Goal: Information Seeking & Learning: Learn about a topic

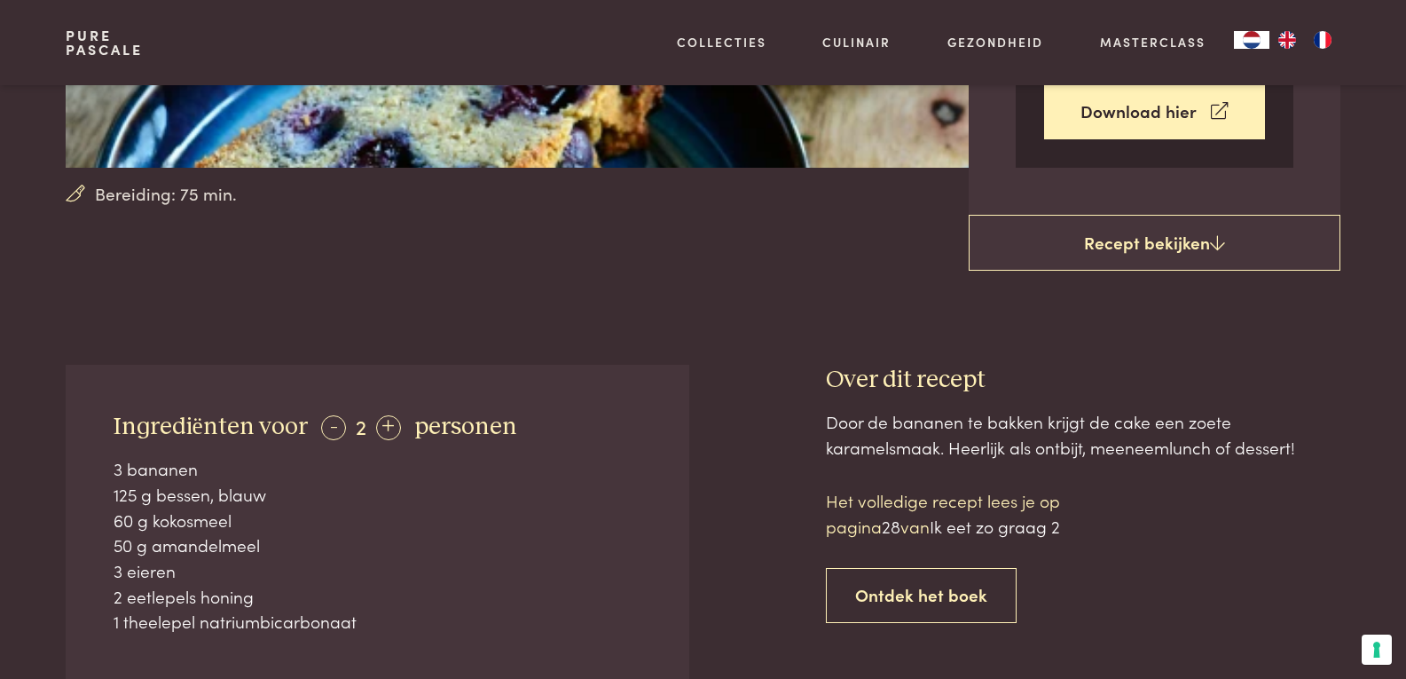
scroll to position [710, 0]
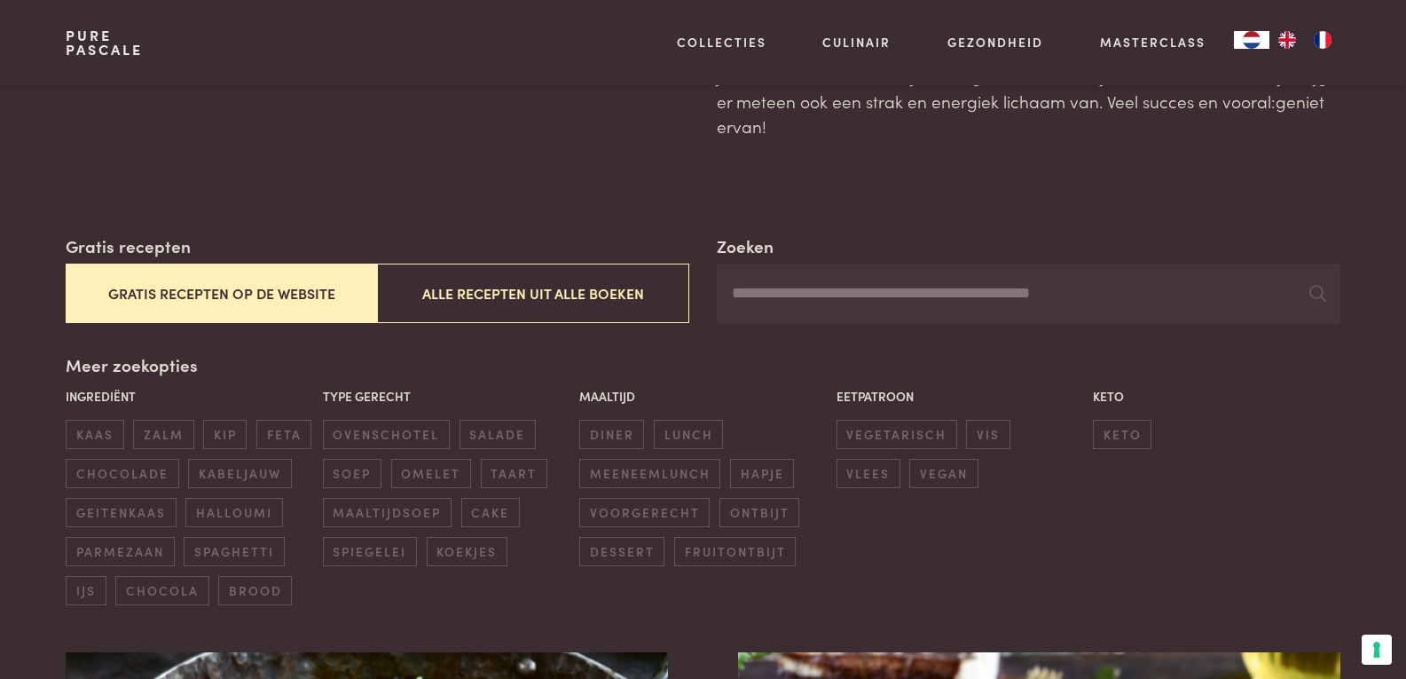
scroll to position [177, 0]
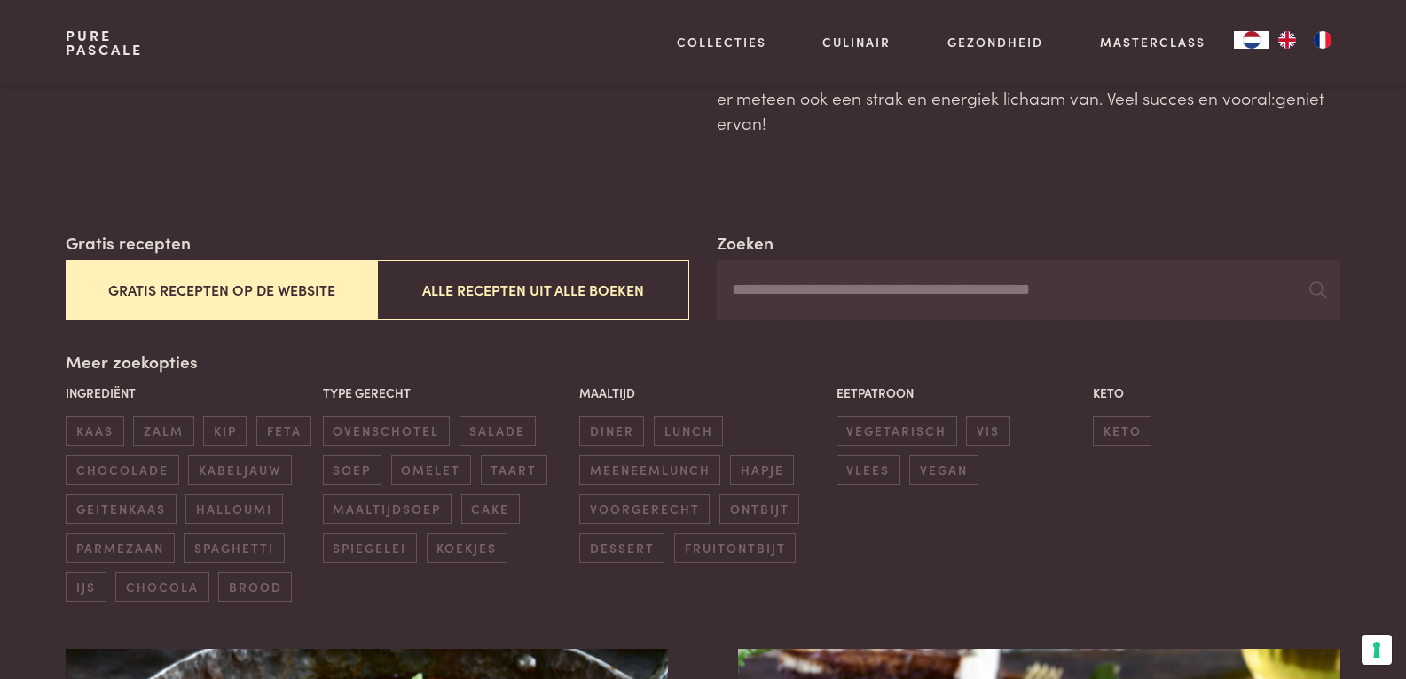
click at [792, 293] on input "Zoeken" at bounding box center [1028, 290] width 623 height 60
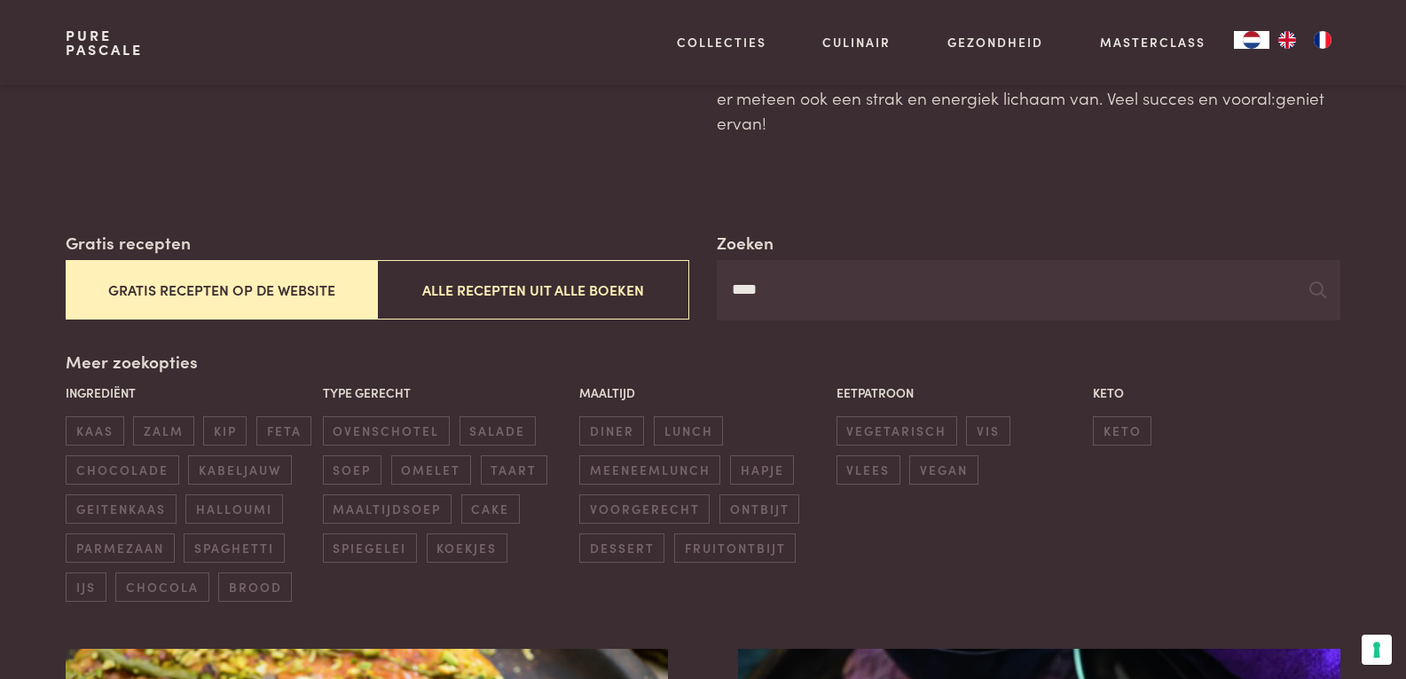
type input "****"
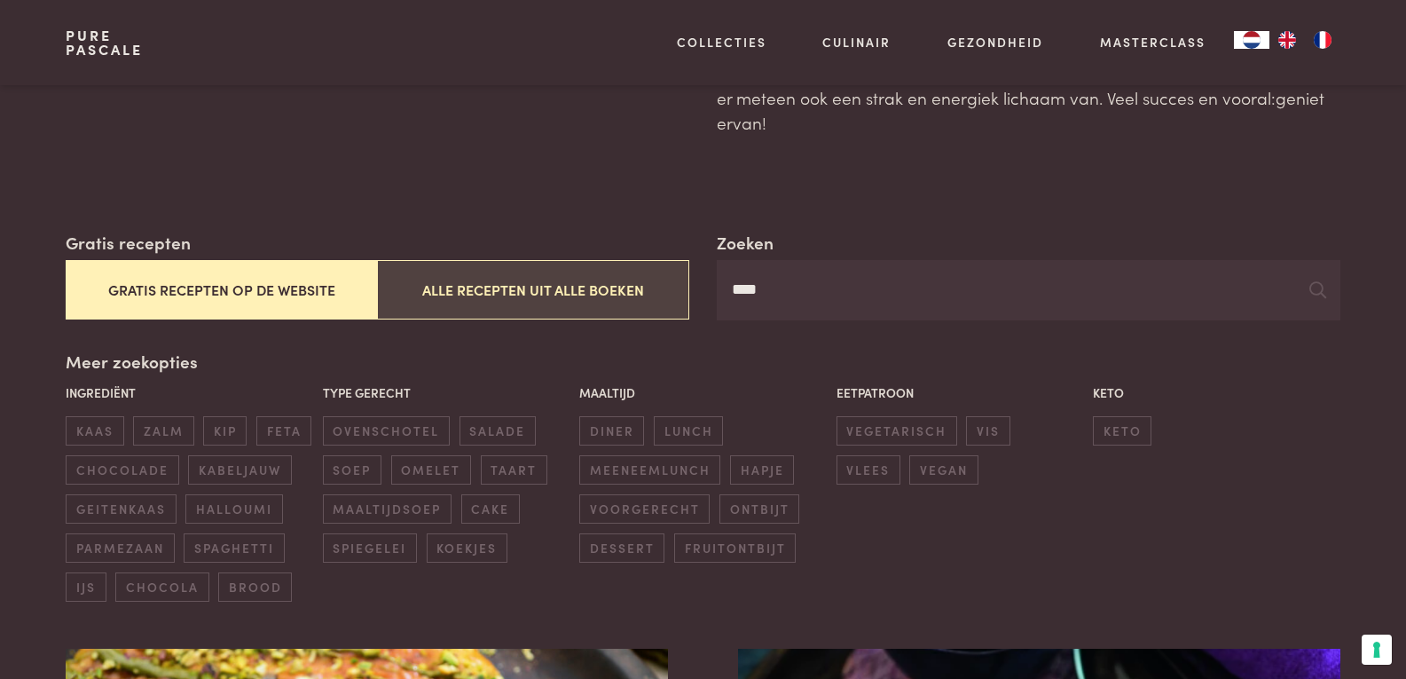
click at [570, 290] on button "Alle recepten uit alle boeken" at bounding box center [532, 289] width 311 height 59
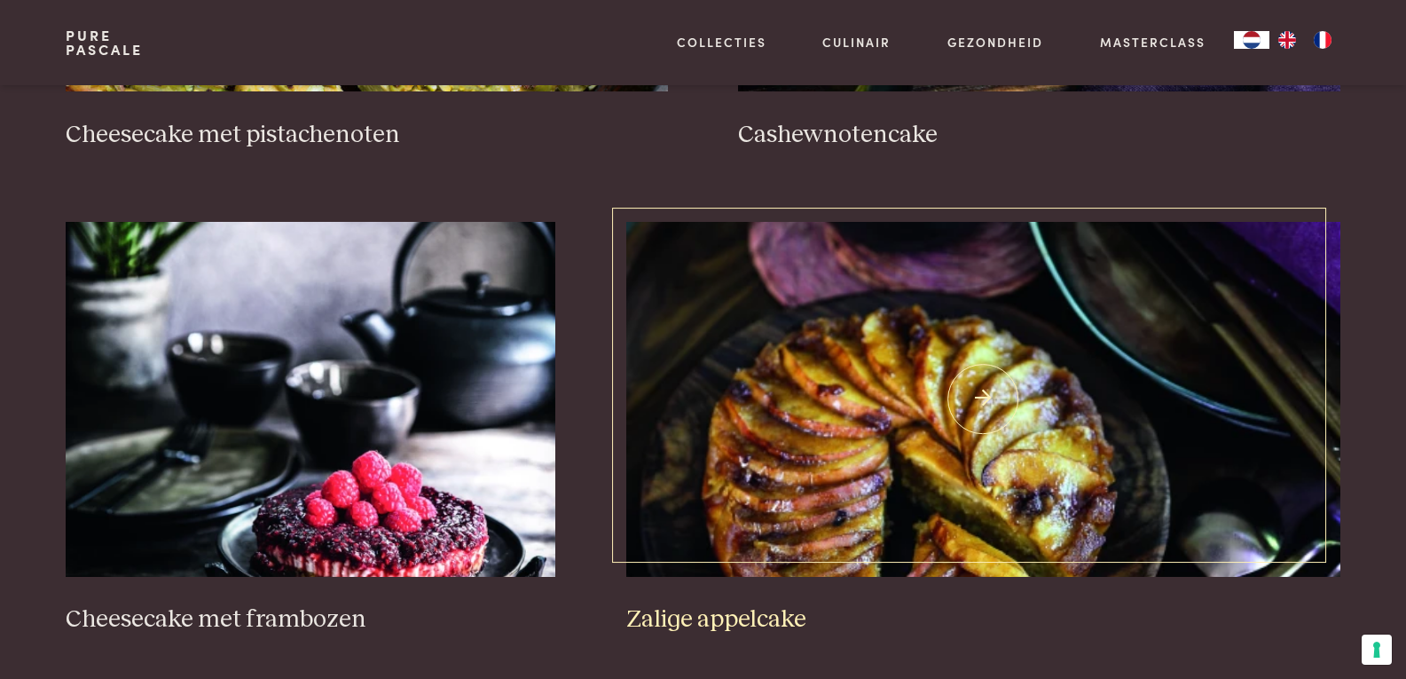
scroll to position [2537, 0]
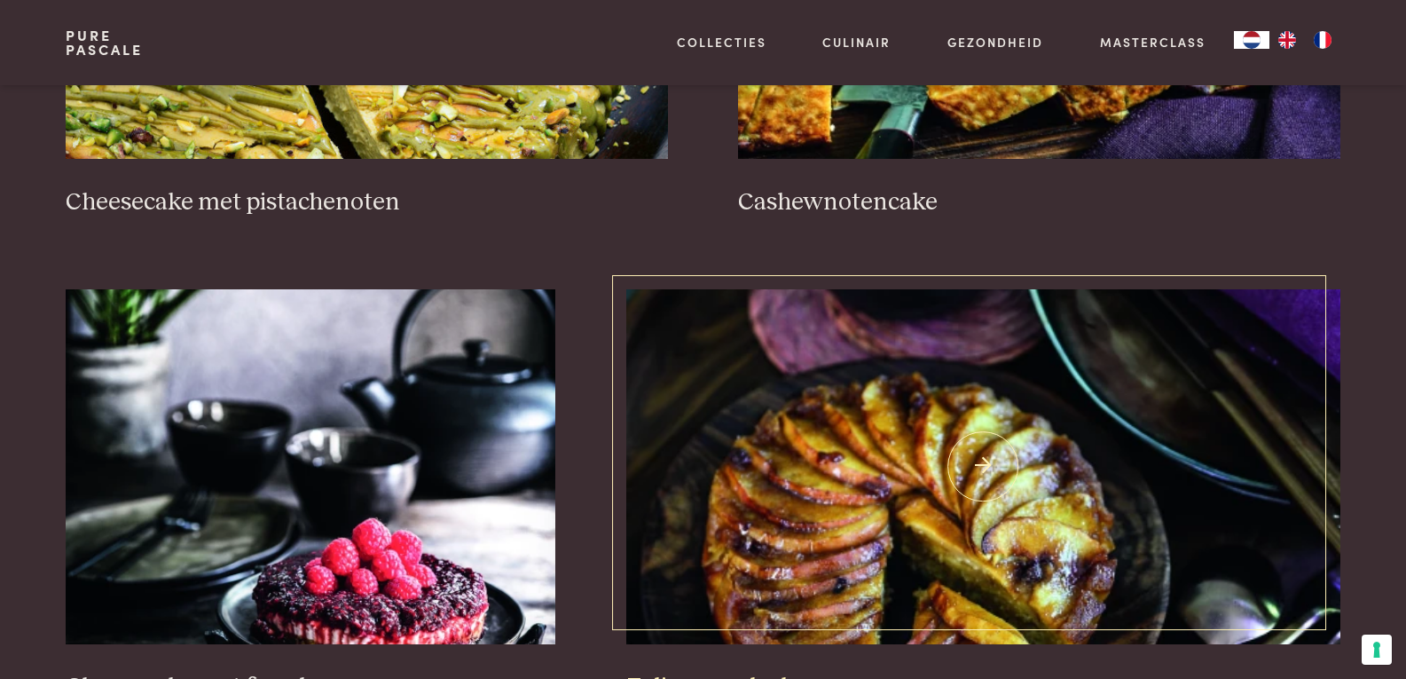
click at [854, 346] on img at bounding box center [983, 466] width 714 height 355
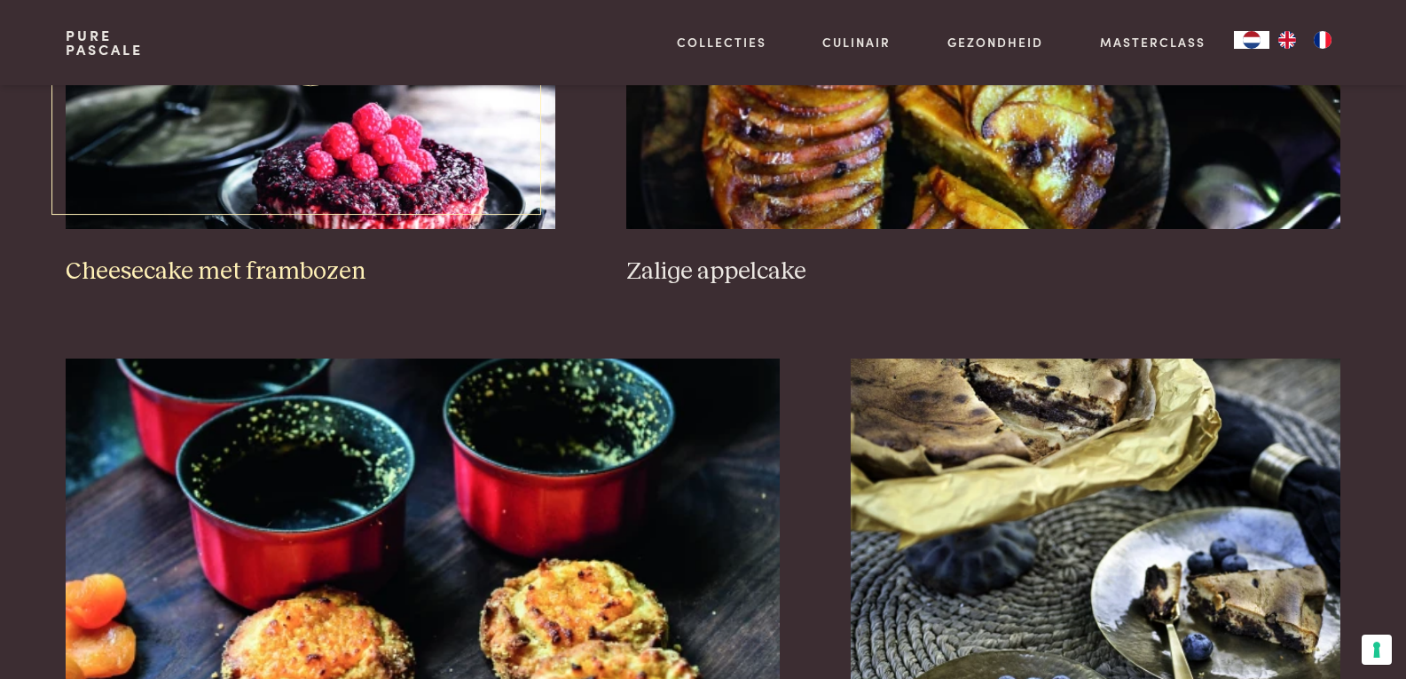
scroll to position [3247, 0]
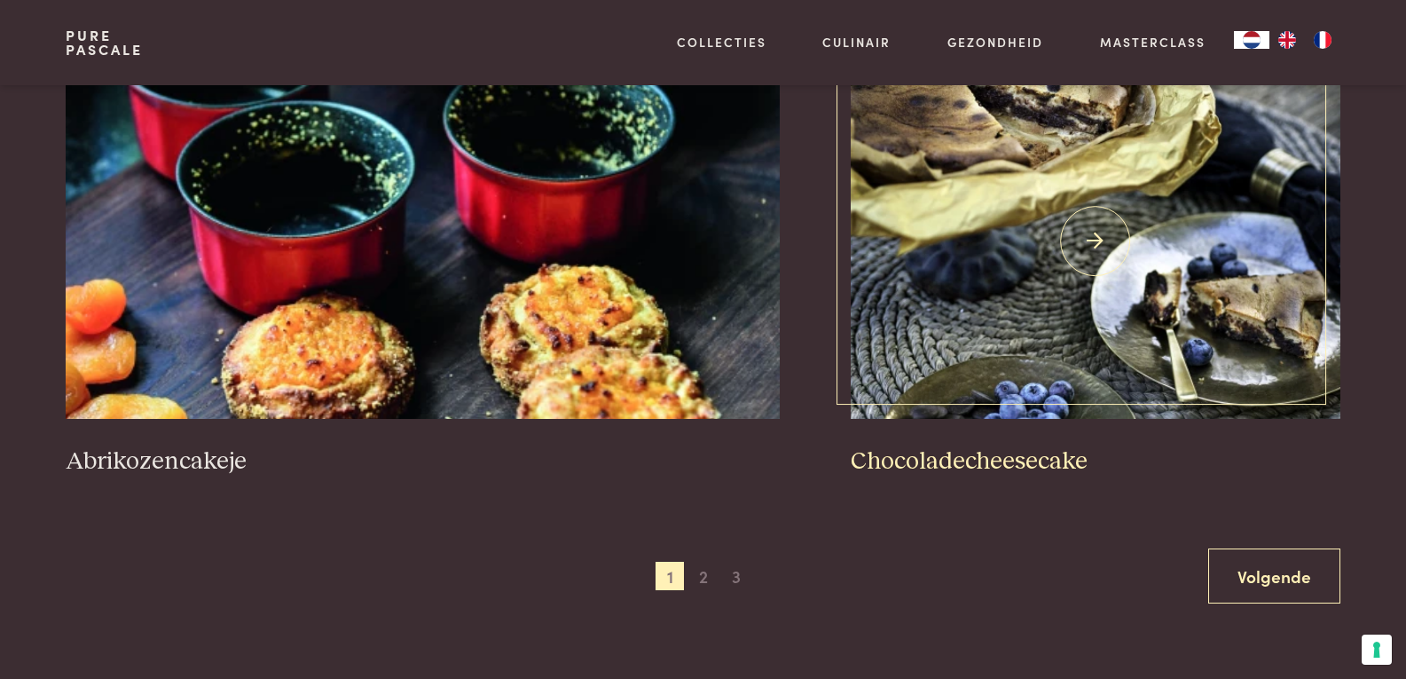
click at [1068, 264] on img at bounding box center [1096, 241] width 490 height 355
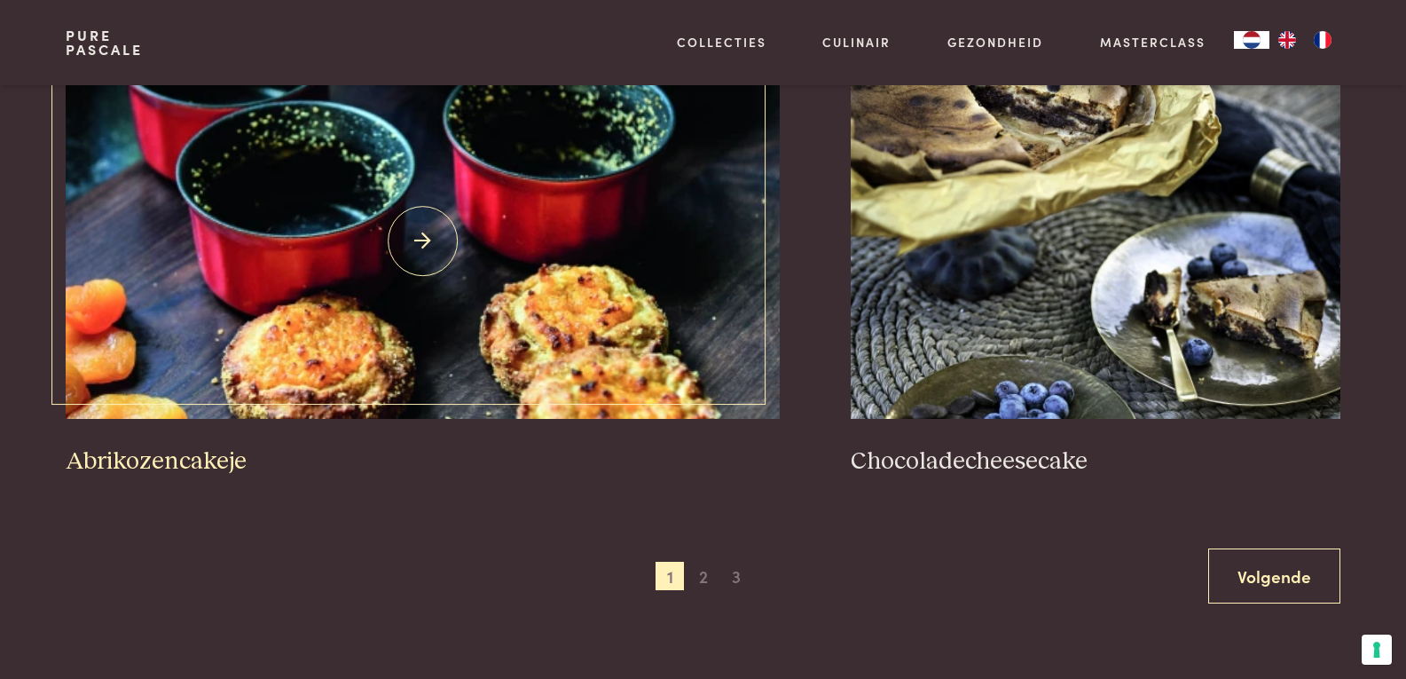
scroll to position [3513, 0]
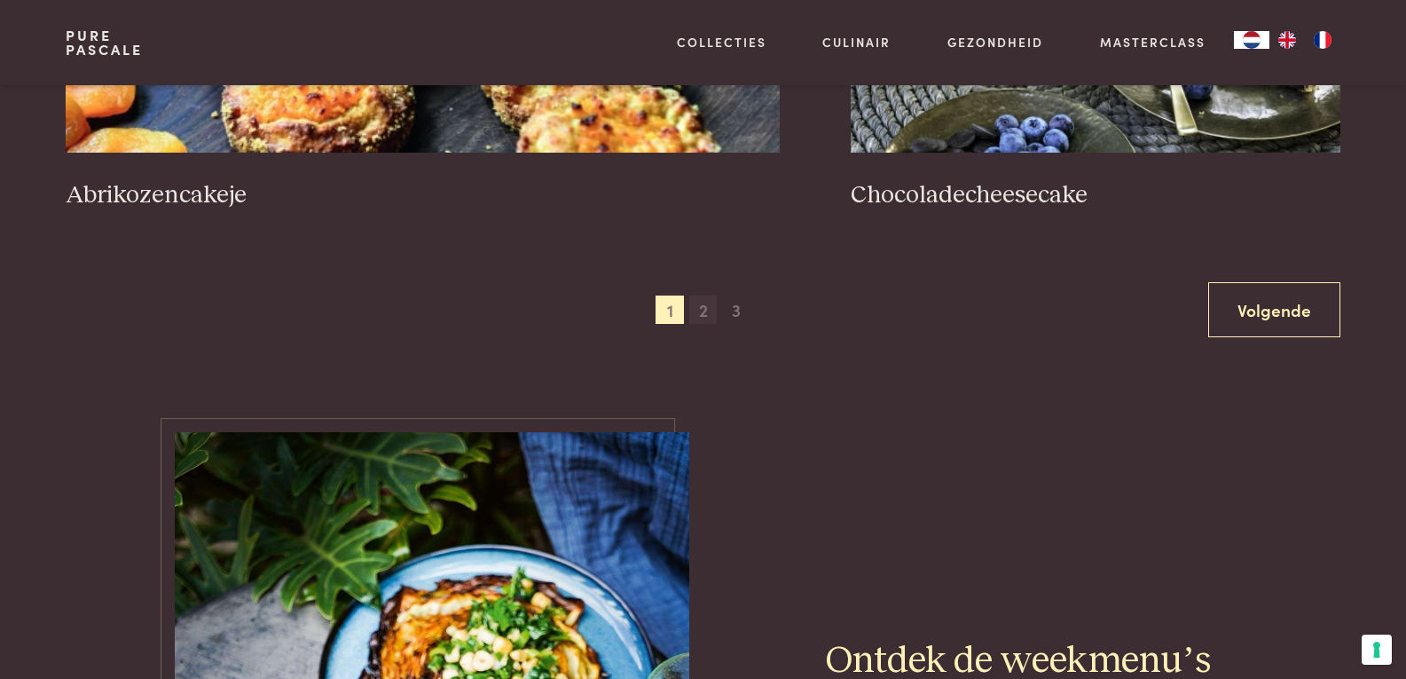
click at [698, 314] on span "2" at bounding box center [703, 309] width 28 height 28
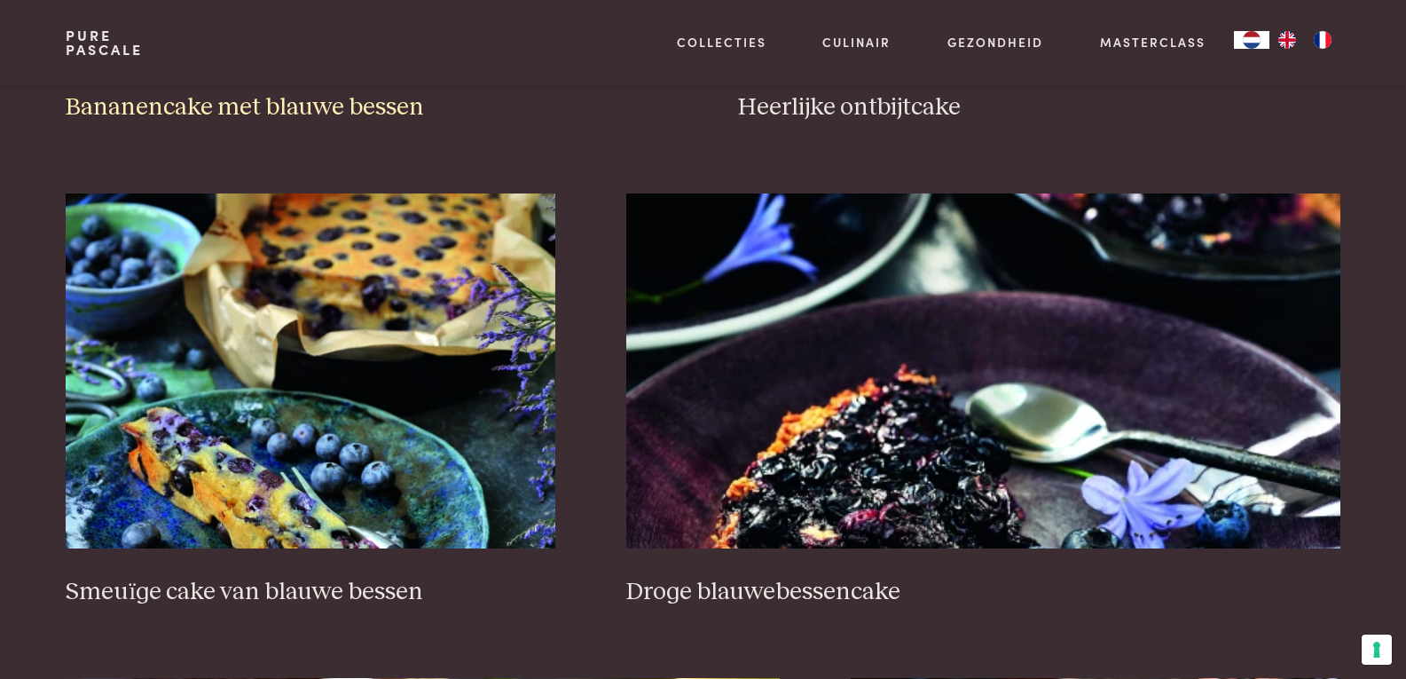
scroll to position [1206, 0]
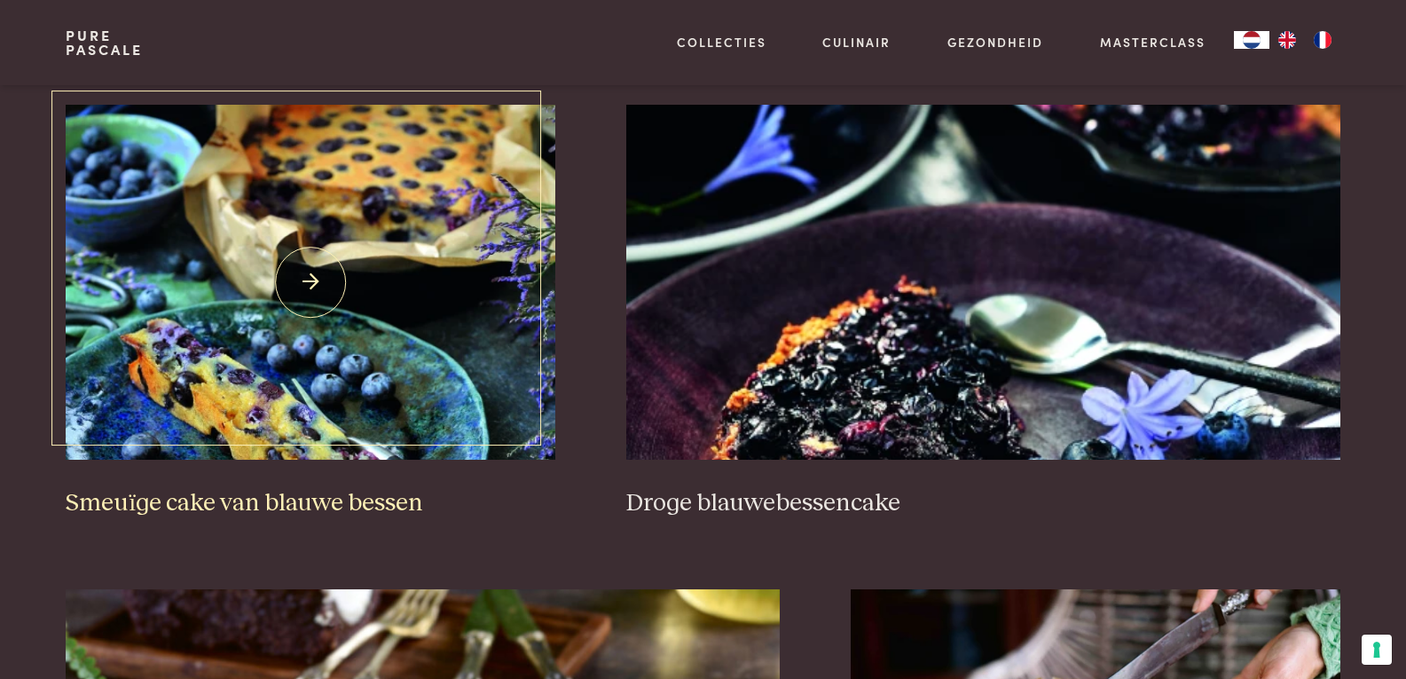
click at [388, 349] on img at bounding box center [311, 282] width 490 height 355
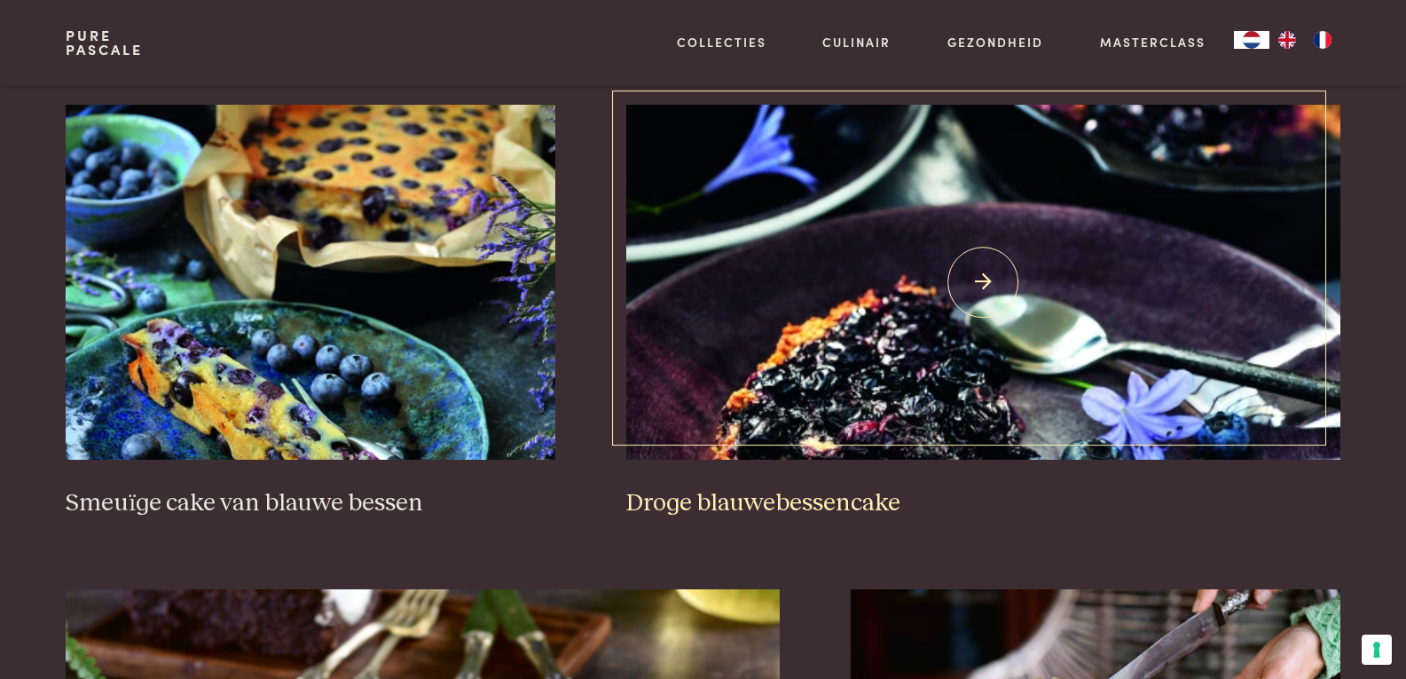
click at [901, 319] on img at bounding box center [983, 282] width 714 height 355
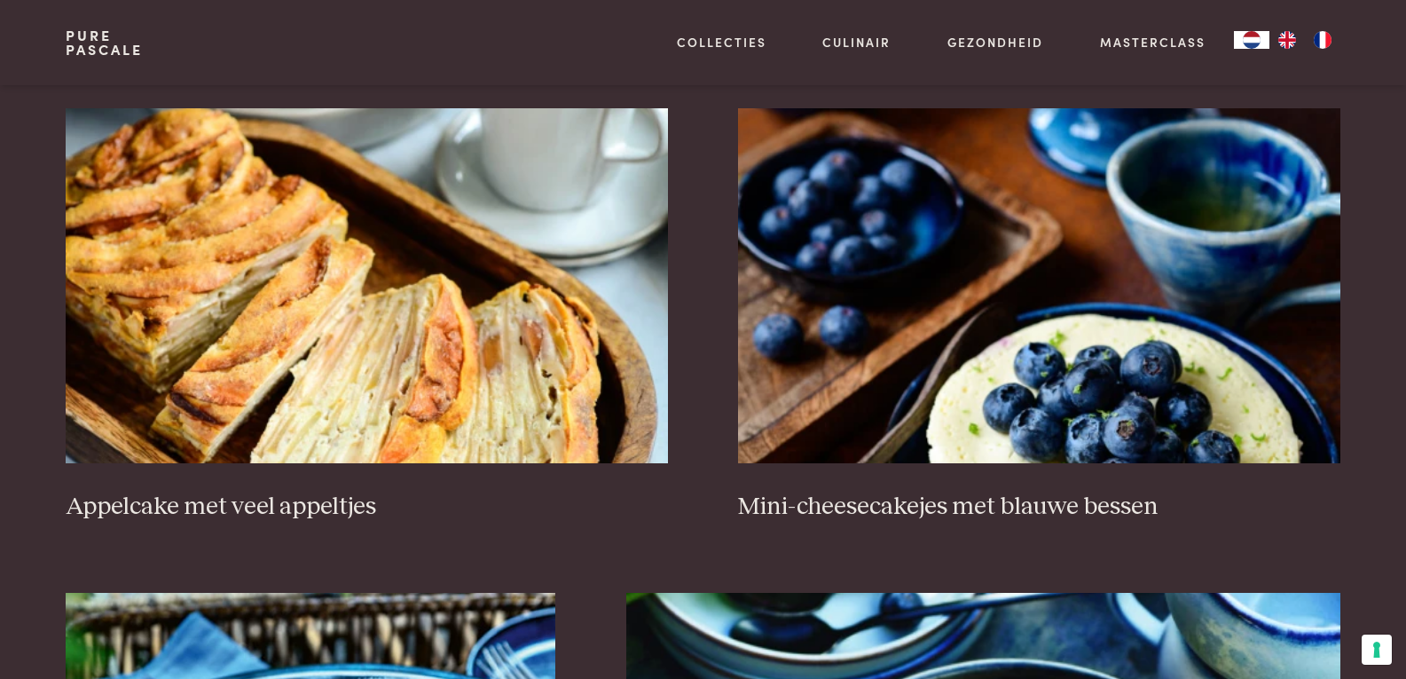
scroll to position [2182, 0]
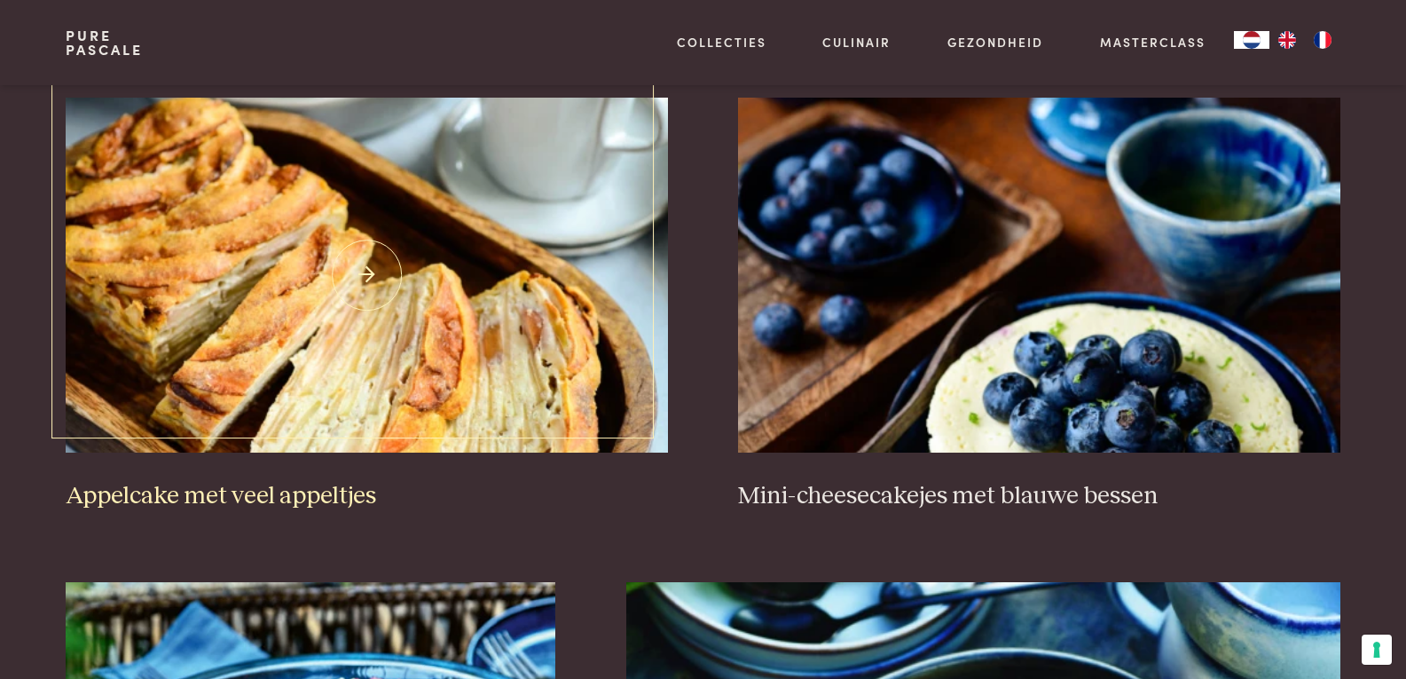
click at [452, 263] on img at bounding box center [367, 275] width 602 height 355
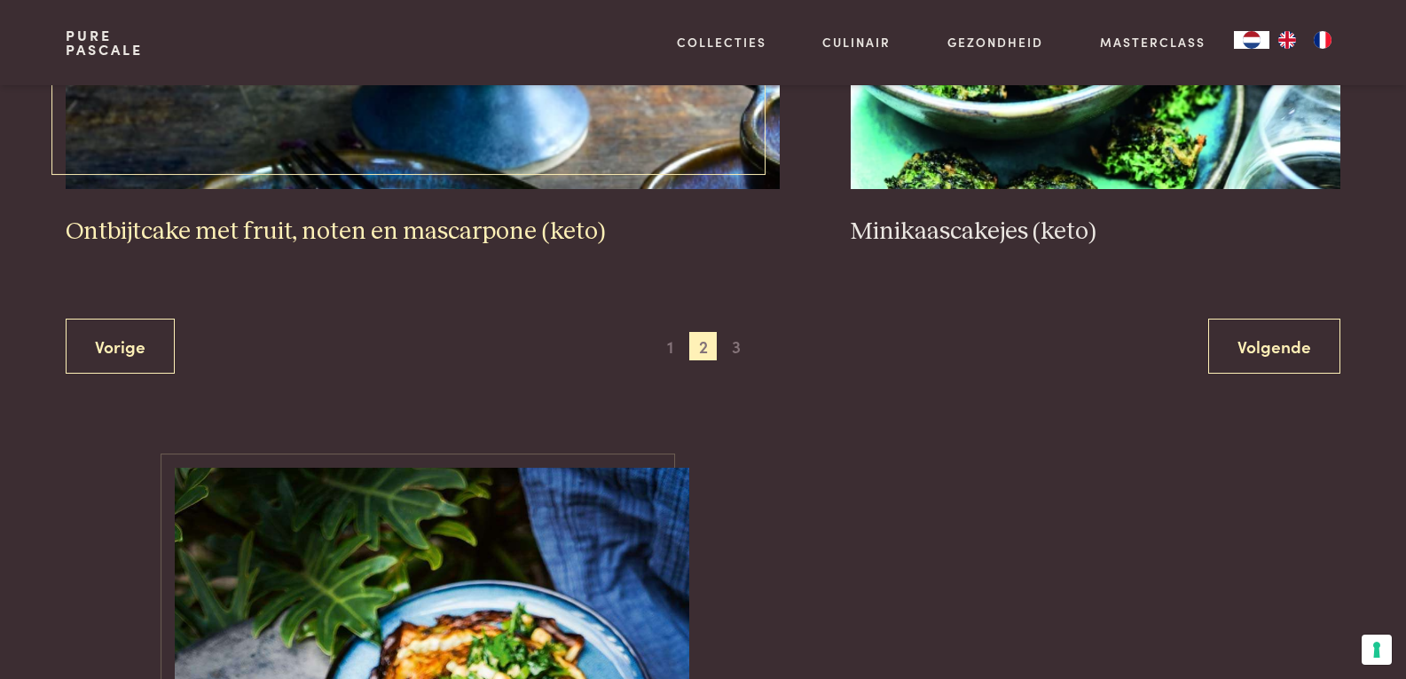
scroll to position [3424, 0]
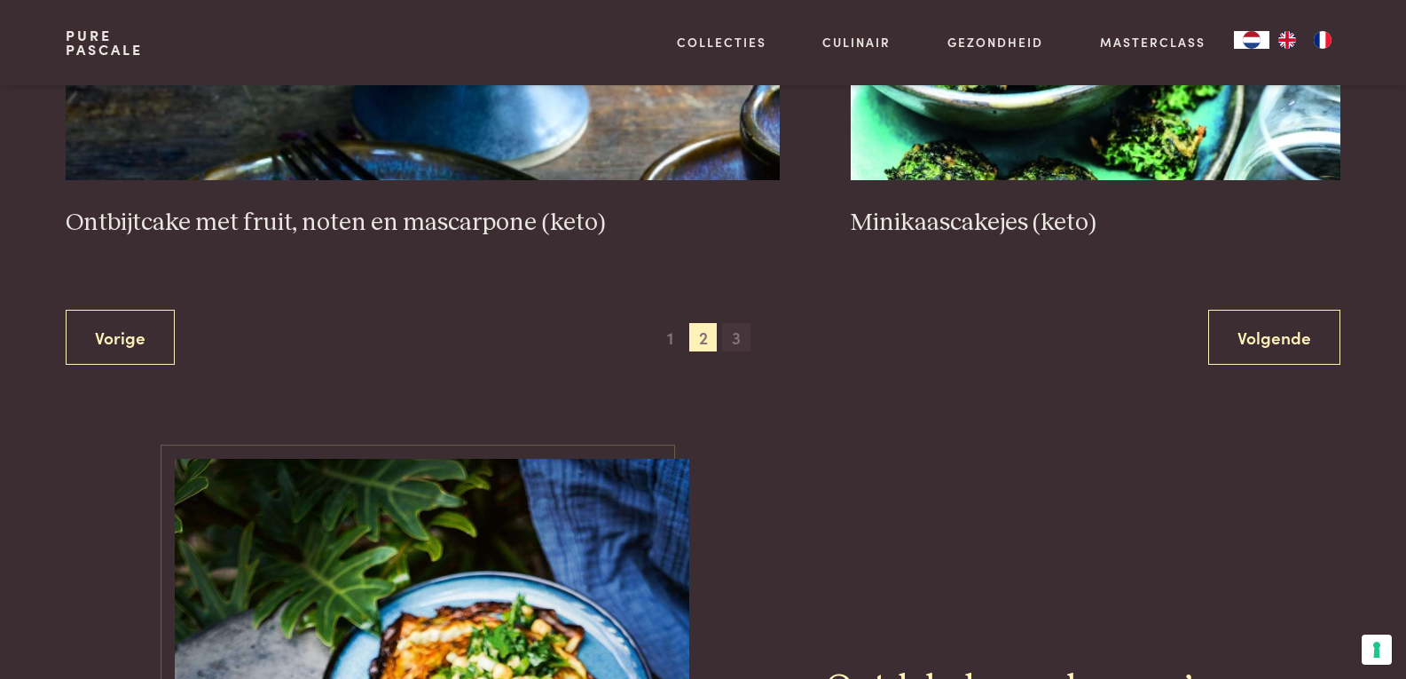
click at [733, 343] on span "3" at bounding box center [736, 337] width 28 height 28
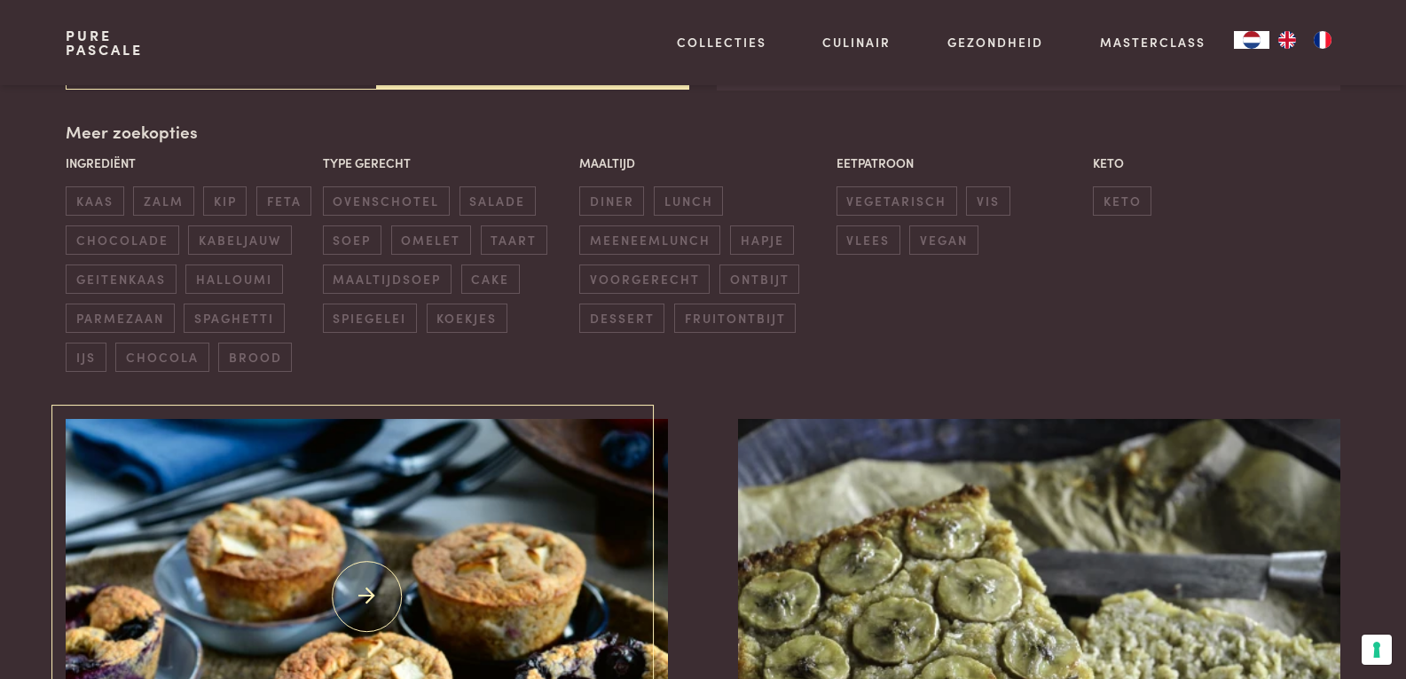
scroll to position [762, 0]
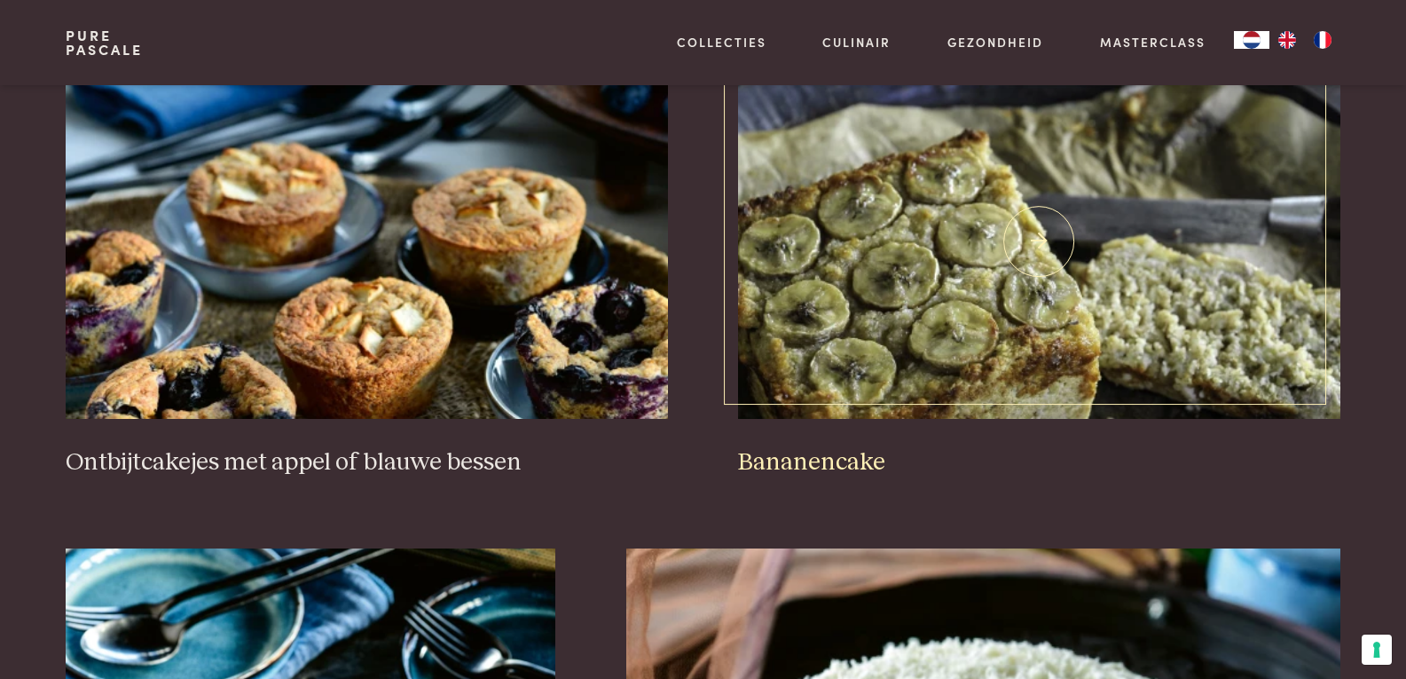
click at [1137, 269] on img at bounding box center [1039, 241] width 602 height 355
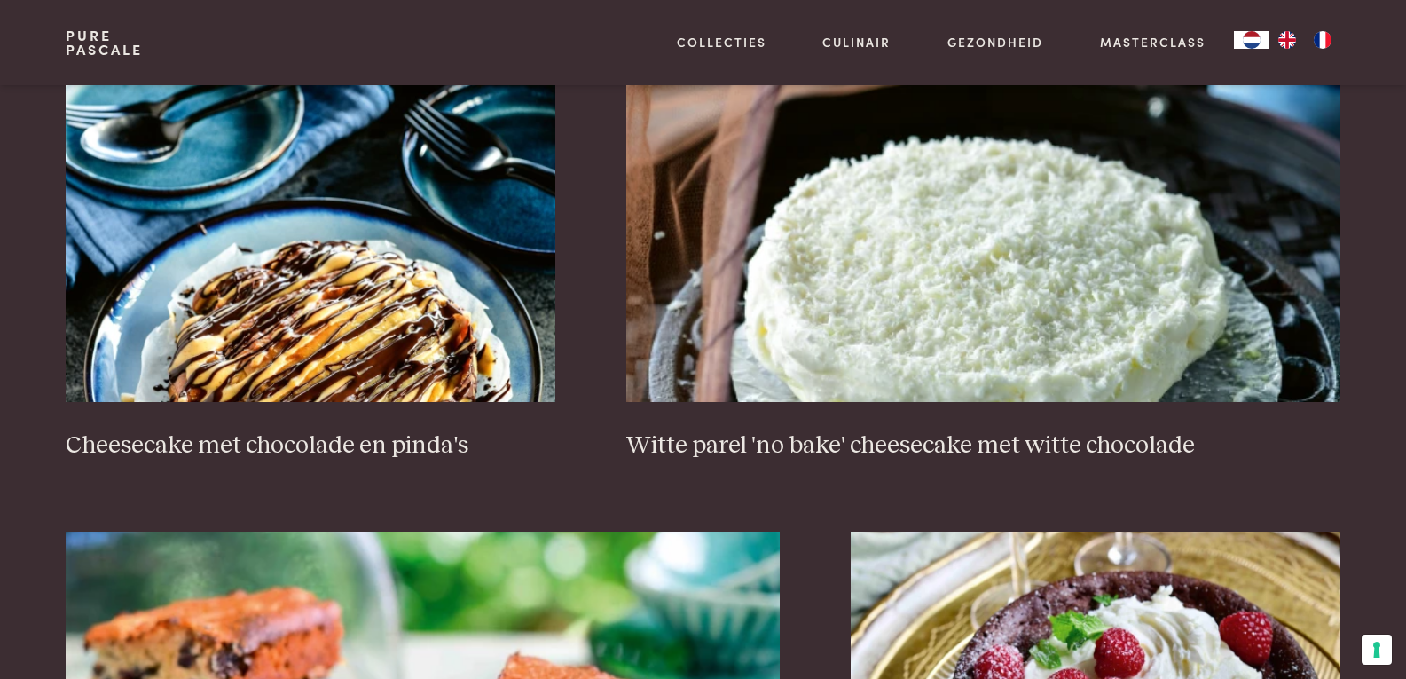
scroll to position [0, 0]
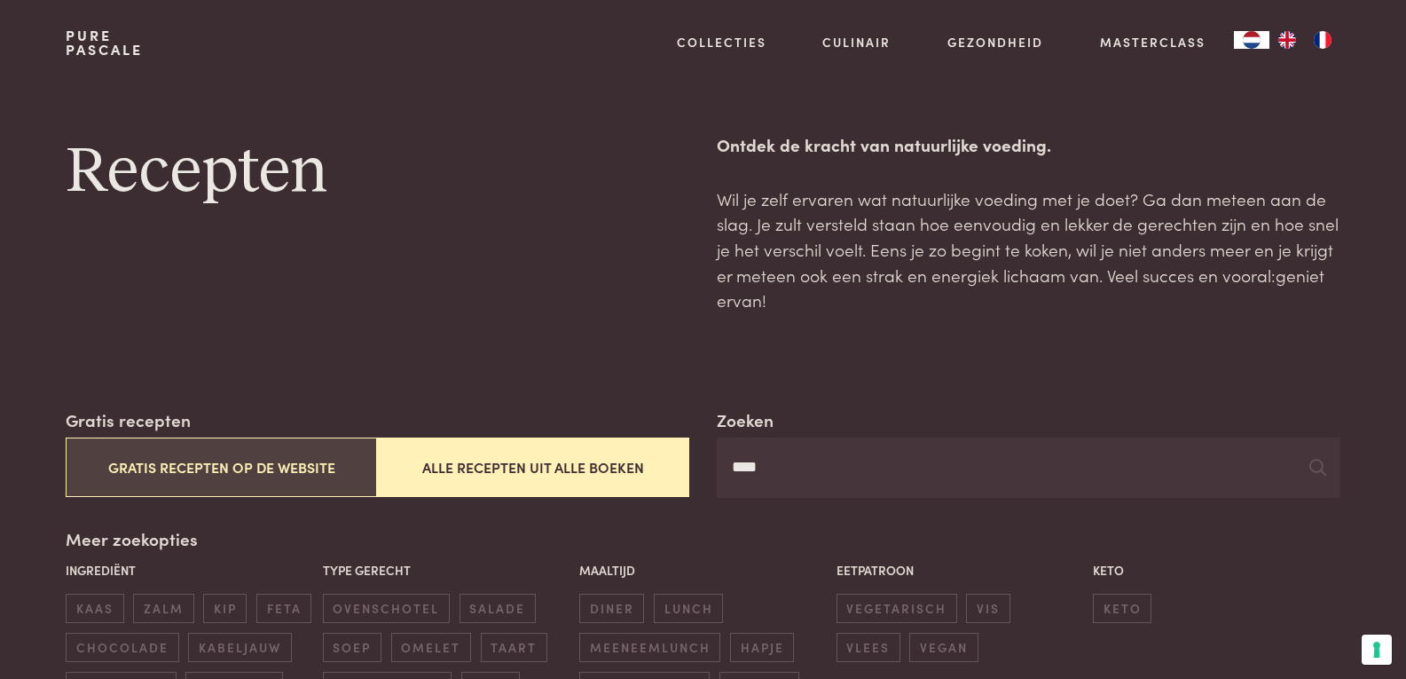
click at [272, 458] on button "Gratis recepten op de website" at bounding box center [221, 466] width 311 height 59
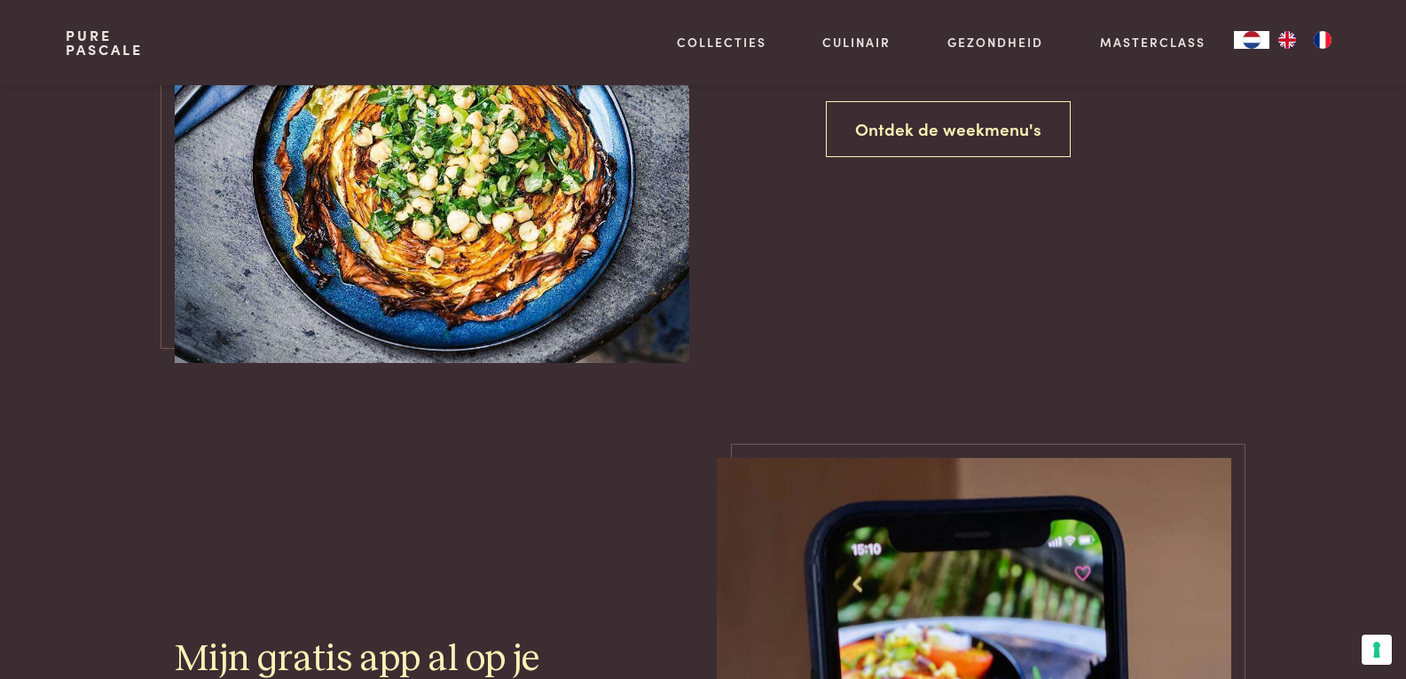
scroll to position [910, 0]
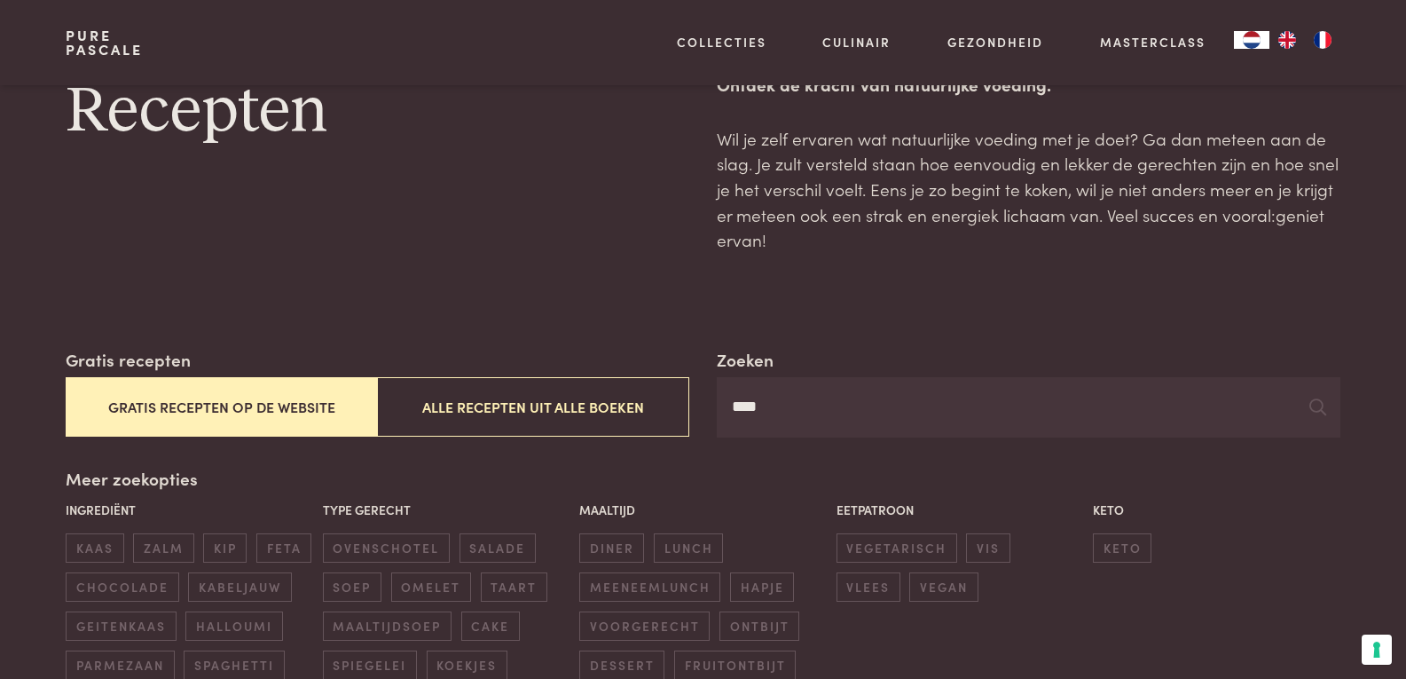
scroll to position [1028, 0]
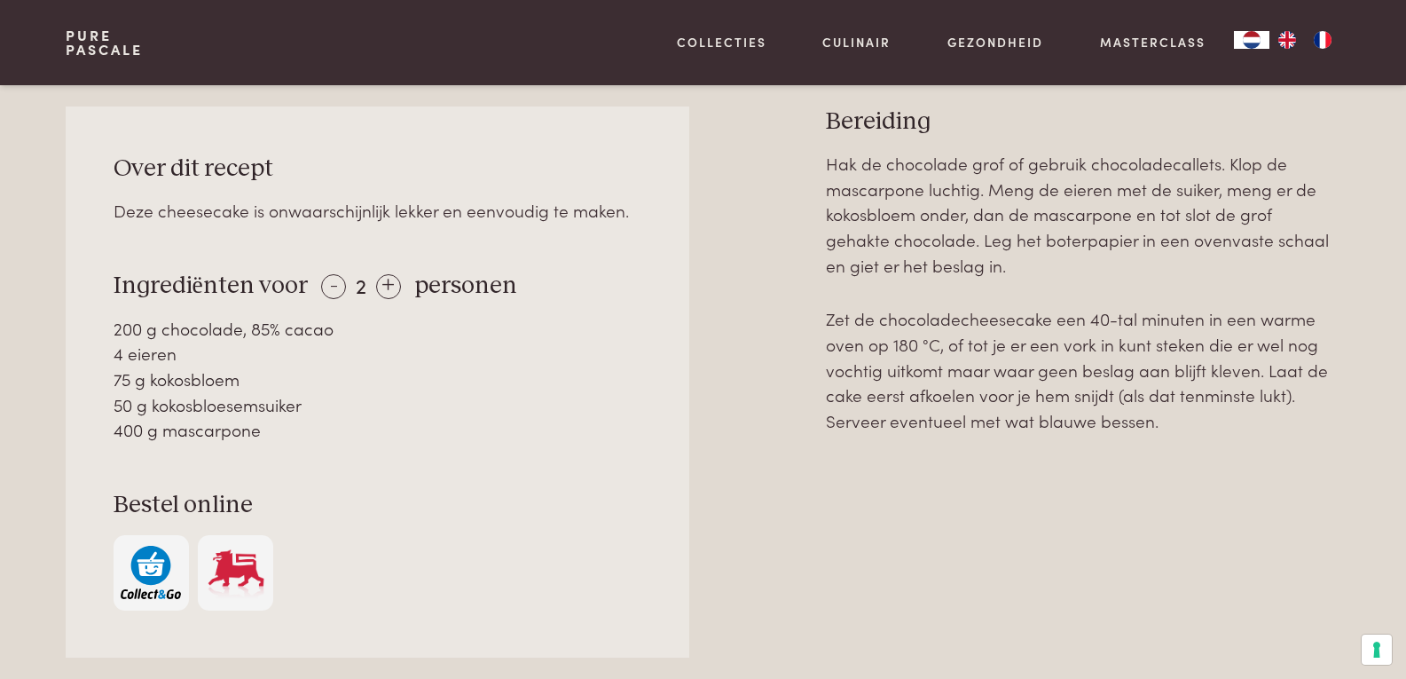
scroll to position [799, 0]
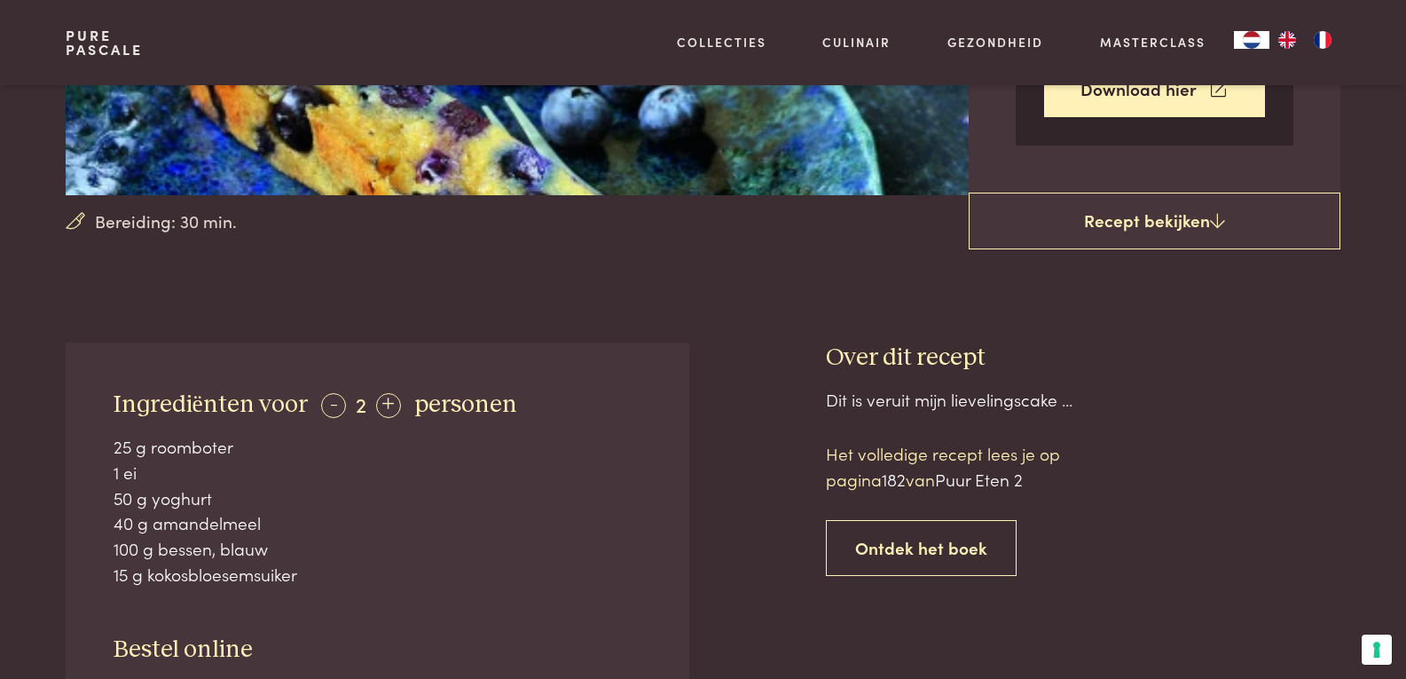
scroll to position [532, 0]
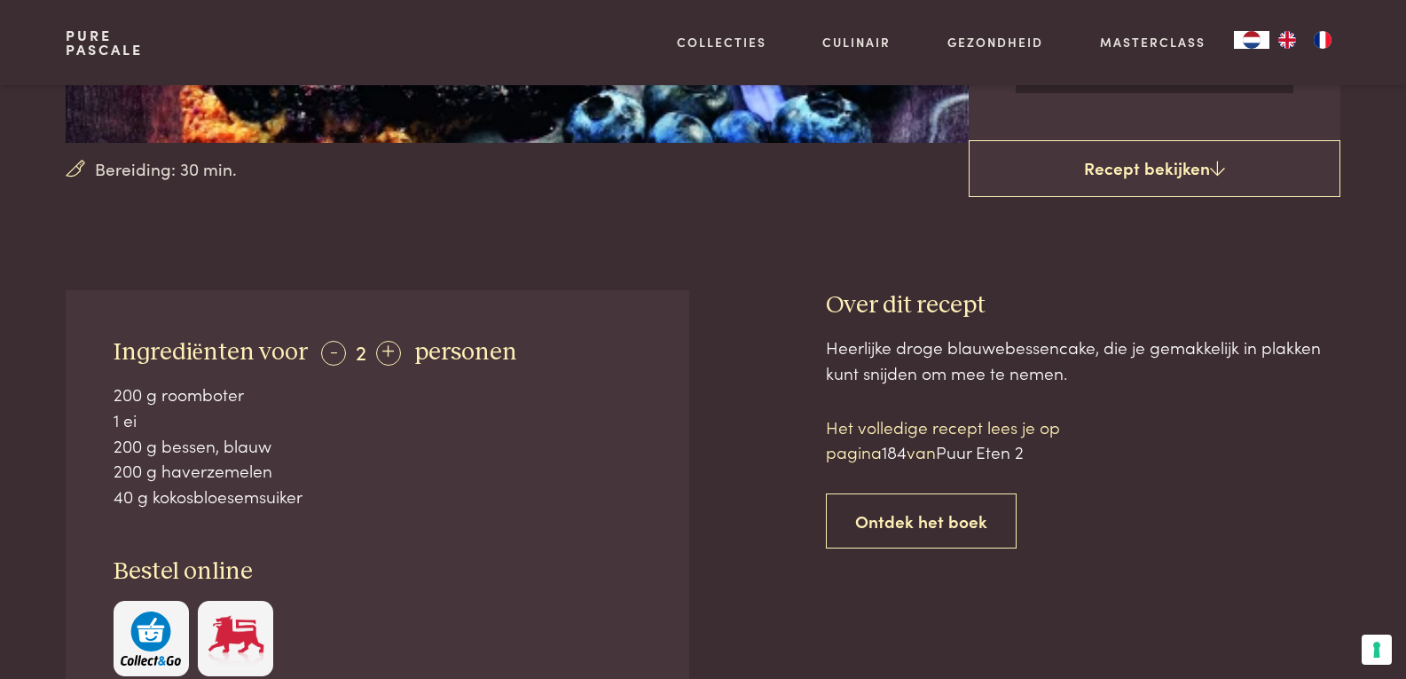
scroll to position [621, 0]
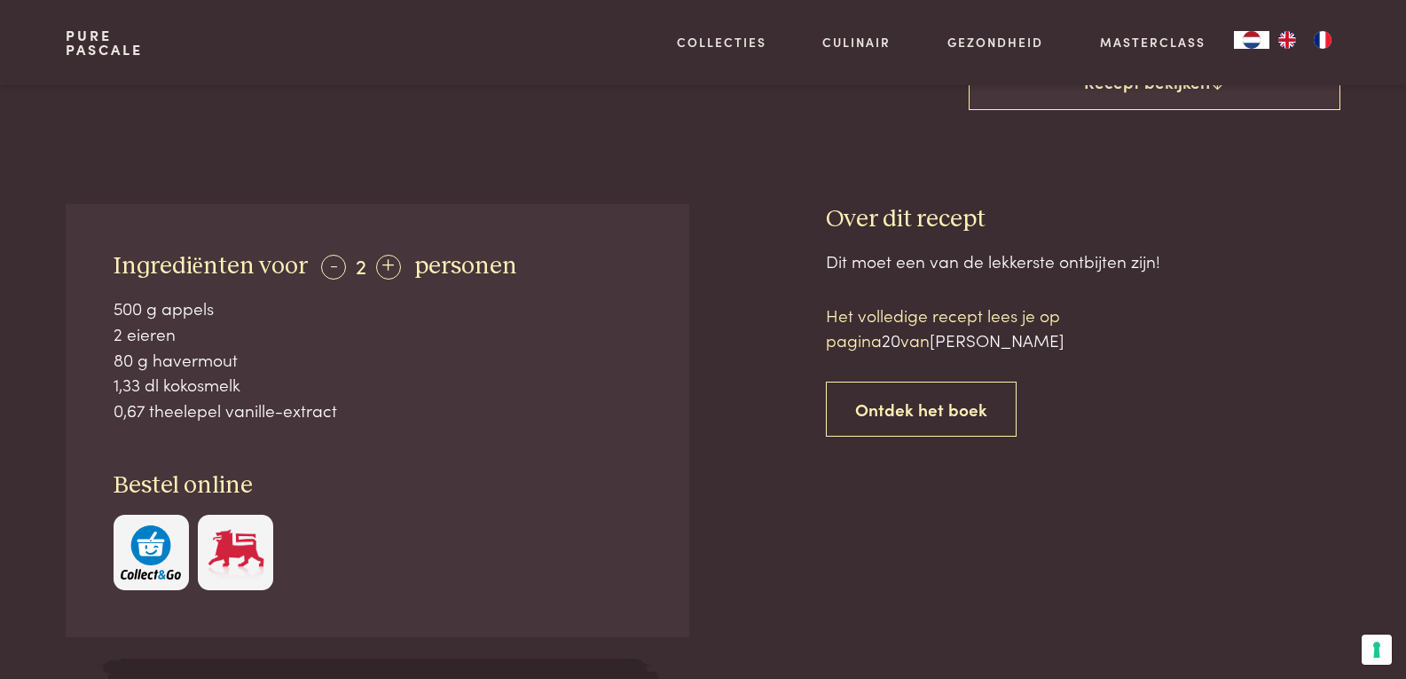
scroll to position [710, 0]
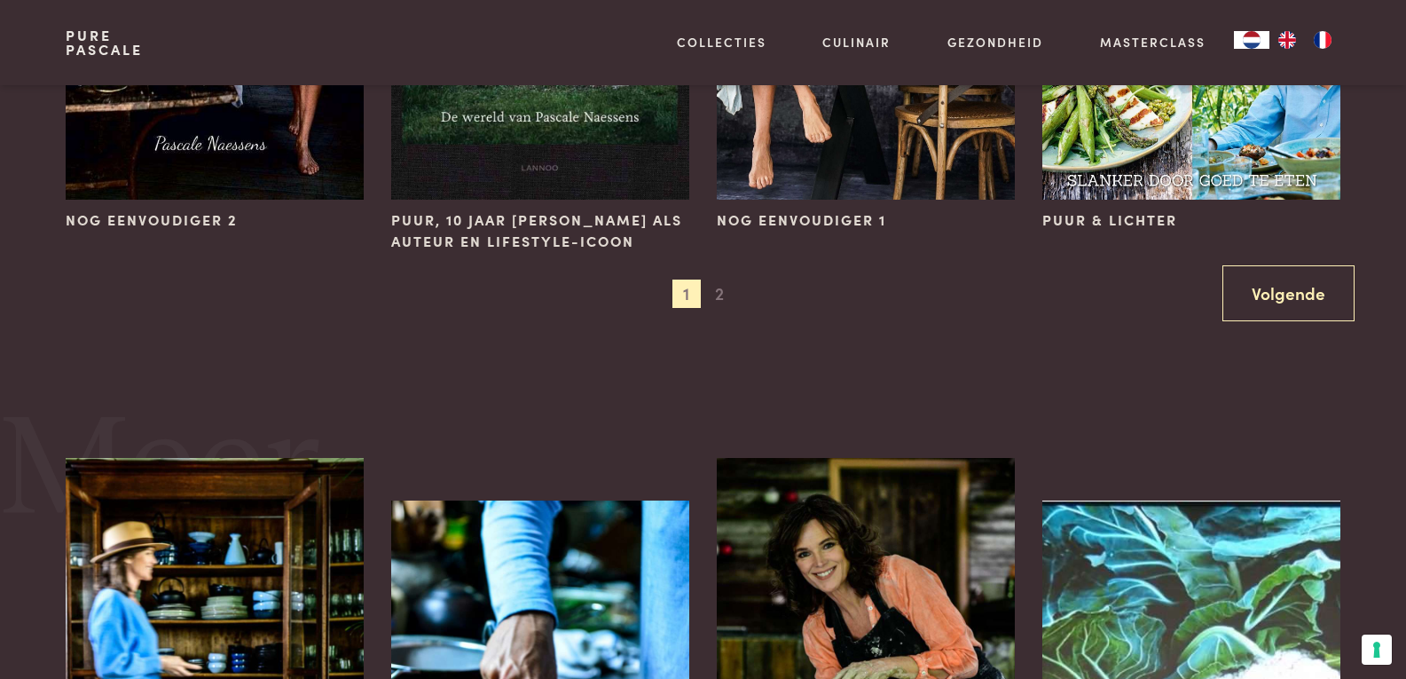
scroll to position [2041, 0]
click at [722, 295] on span "2" at bounding box center [719, 293] width 28 height 28
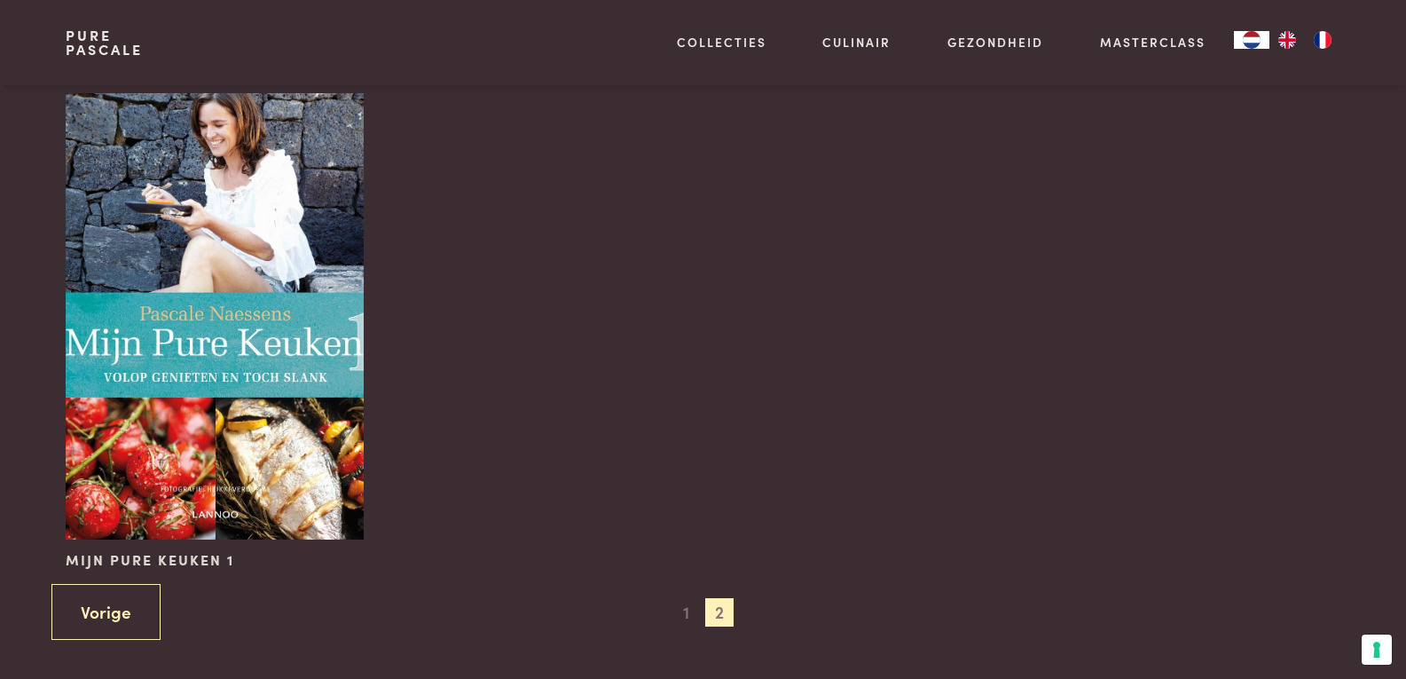
scroll to position [1154, 0]
click at [240, 384] on img at bounding box center [214, 315] width 297 height 446
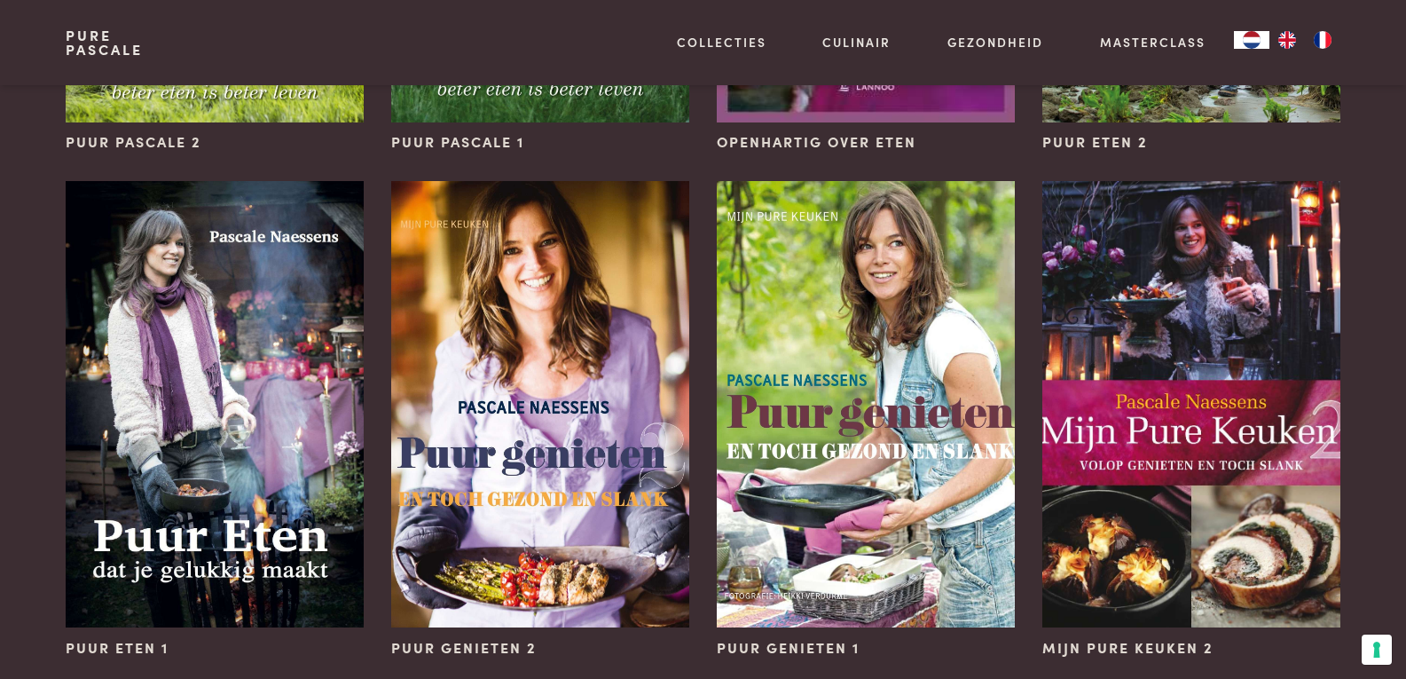
scroll to position [0, 0]
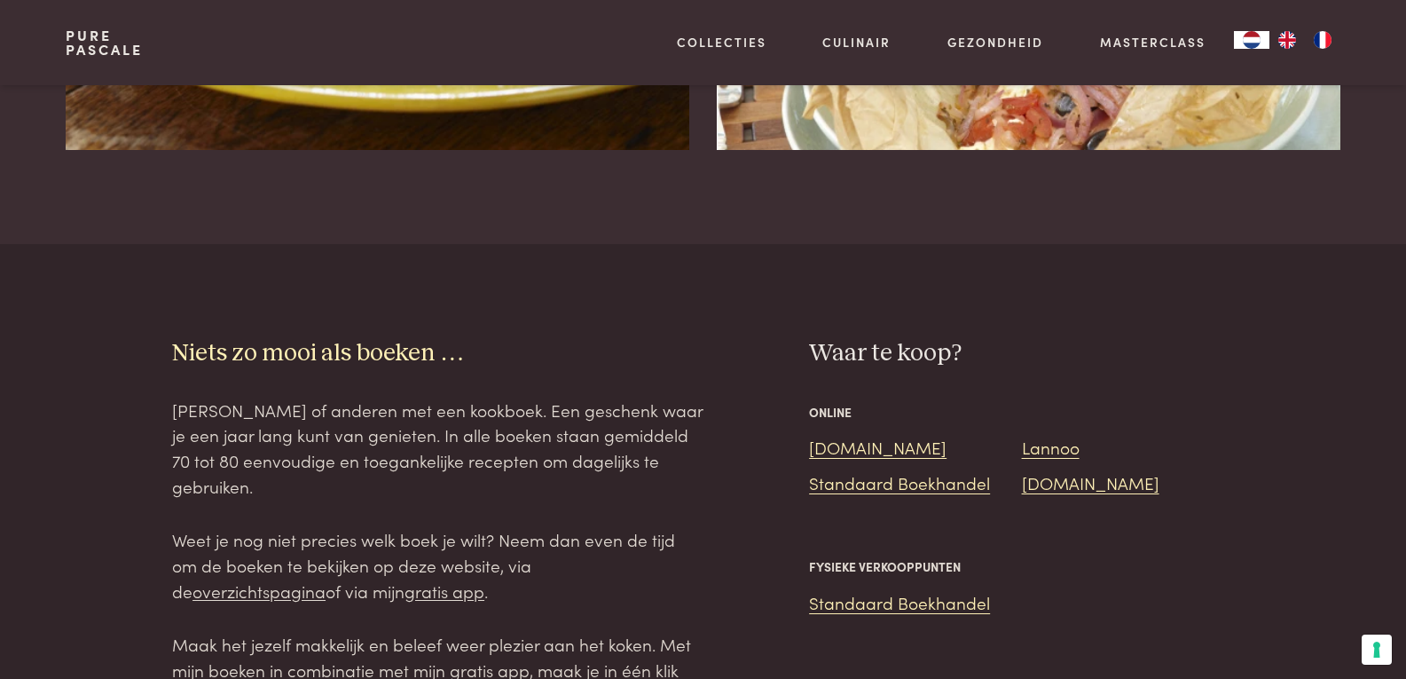
scroll to position [2130, 0]
